Goal: Navigation & Orientation: Find specific page/section

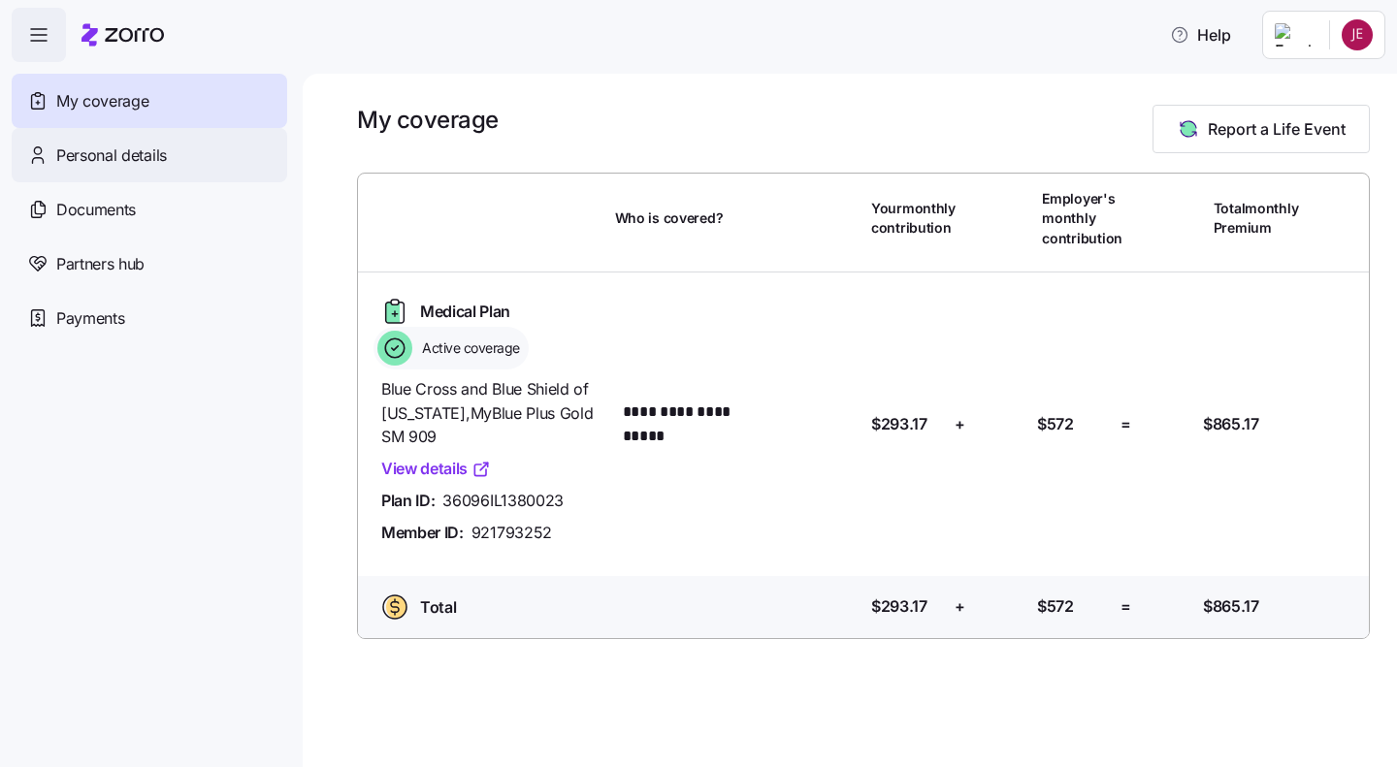
click at [137, 145] on span "Personal details" at bounding box center [111, 156] width 111 height 24
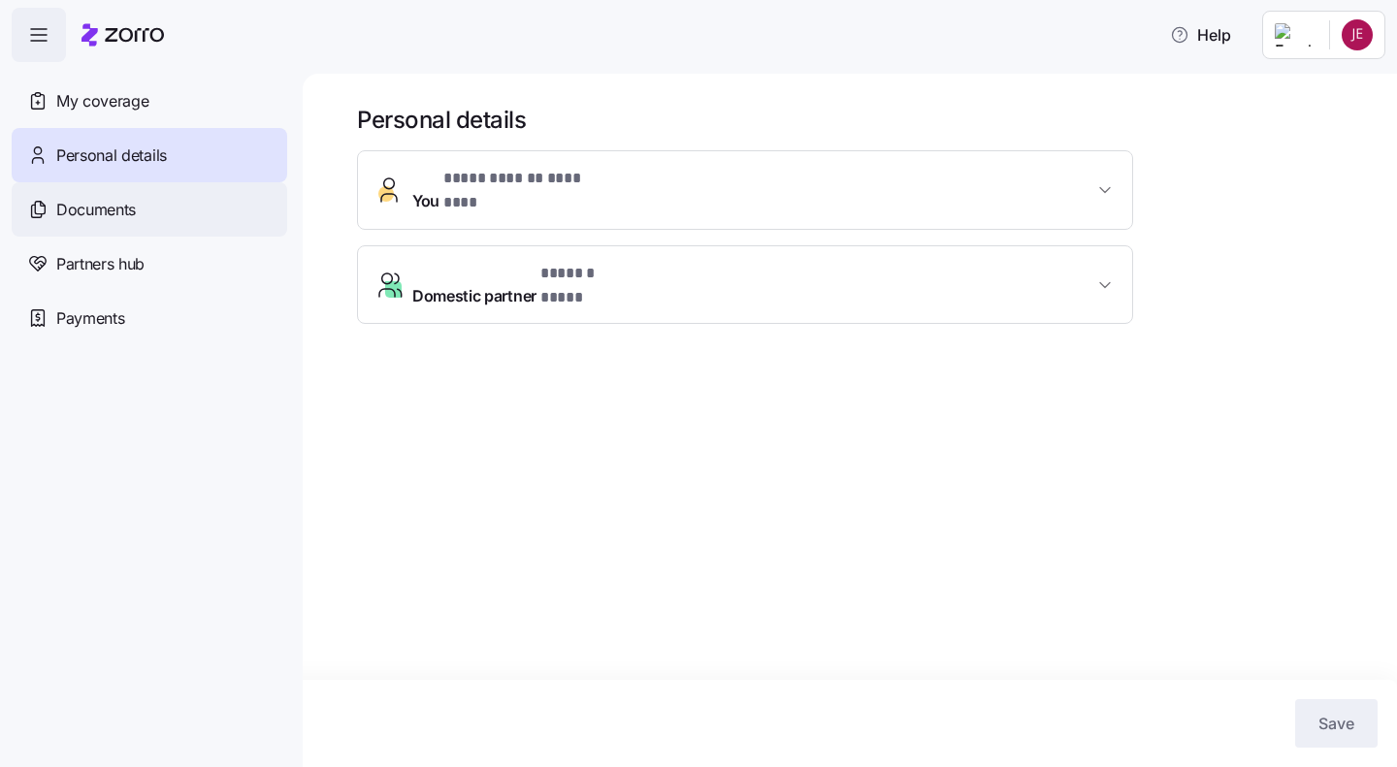
click at [113, 205] on span "Documents" at bounding box center [96, 210] width 80 height 24
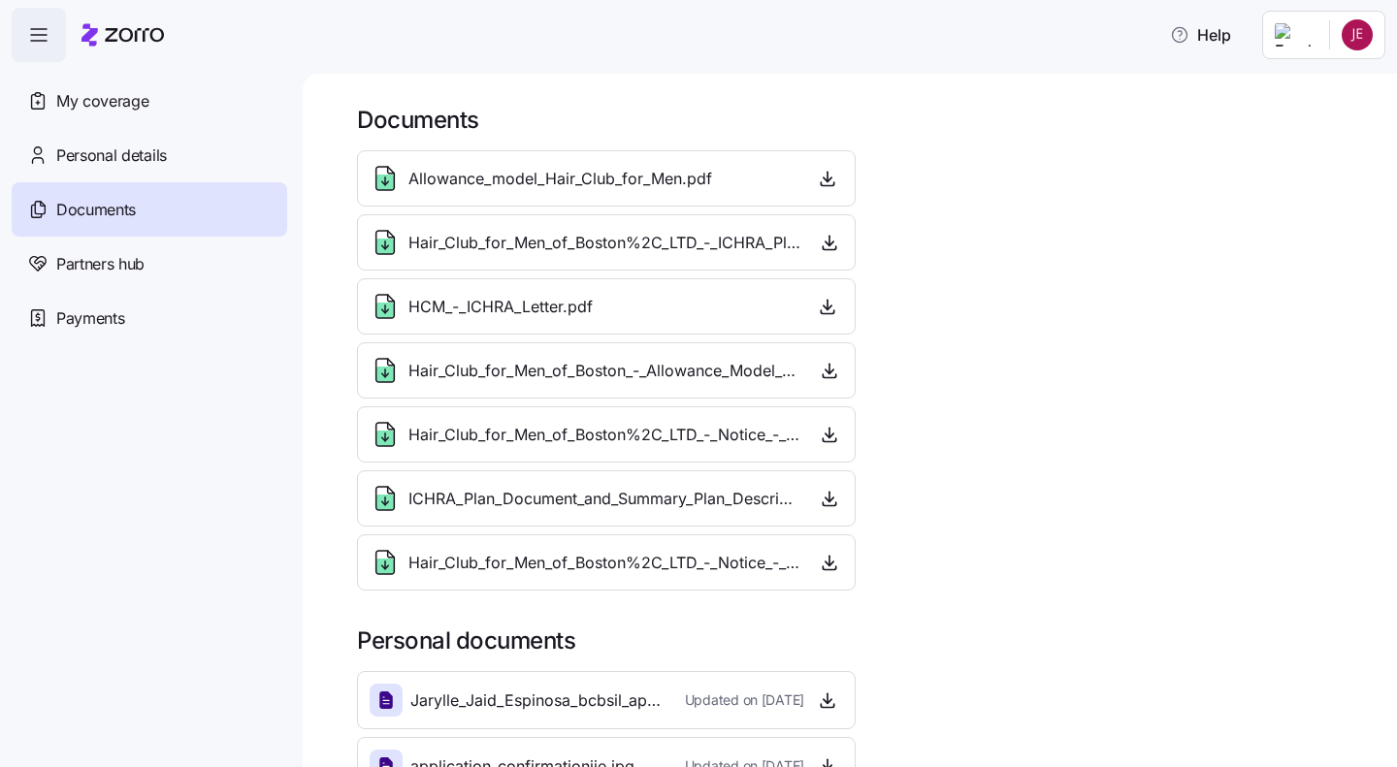
click at [21, 24] on span "button" at bounding box center [39, 35] width 52 height 52
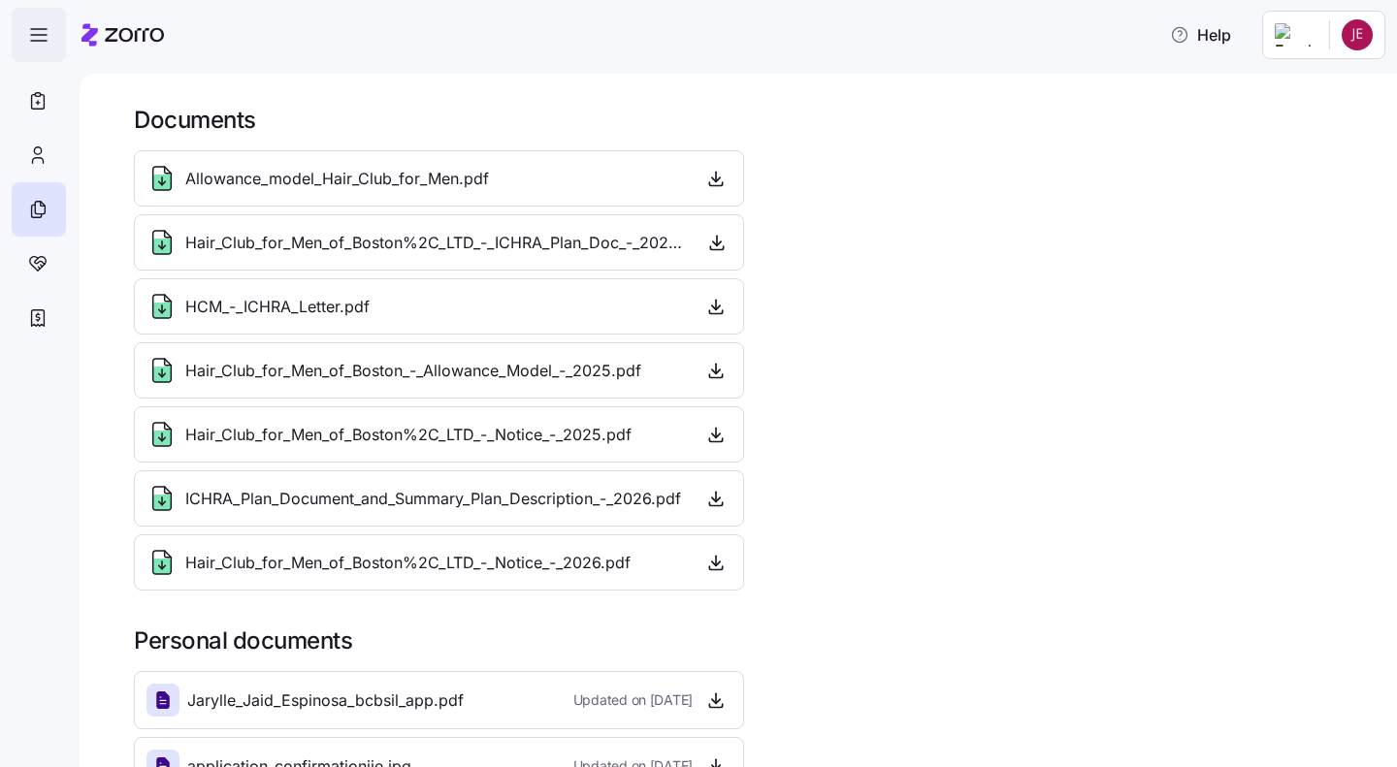
click at [21, 24] on span "button" at bounding box center [39, 35] width 52 height 52
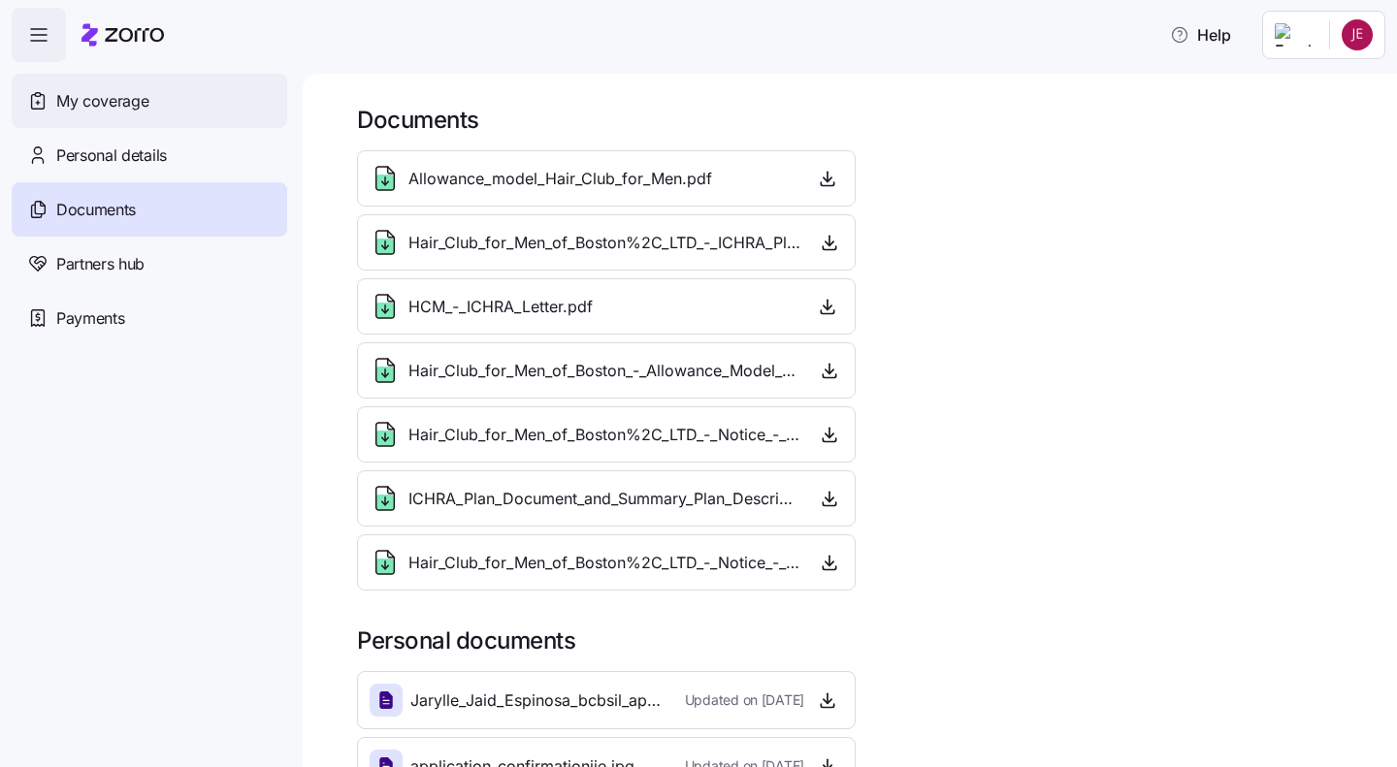
click at [78, 96] on span "My coverage" at bounding box center [102, 101] width 92 height 24
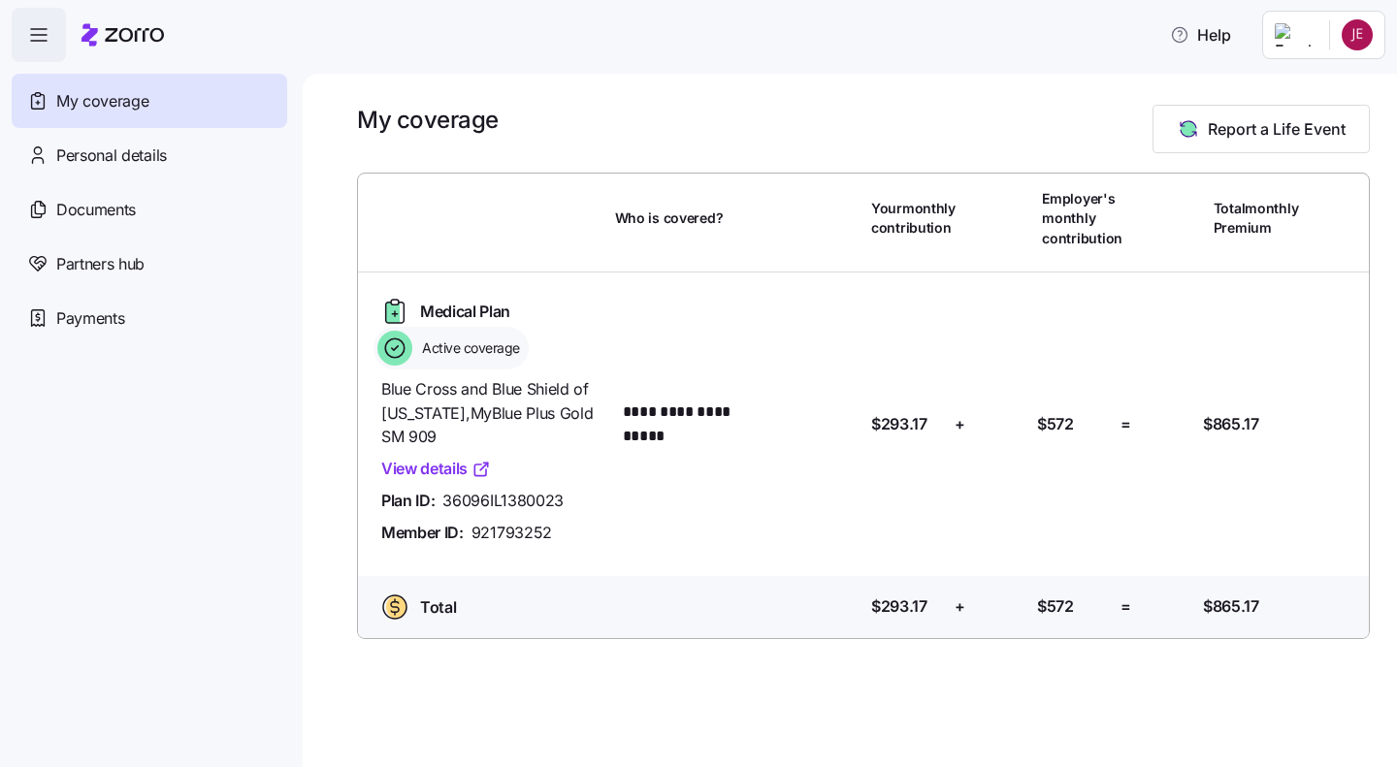
click at [1334, 31] on html "**********" at bounding box center [698, 378] width 1397 height 756
